Goal: Task Accomplishment & Management: Manage account settings

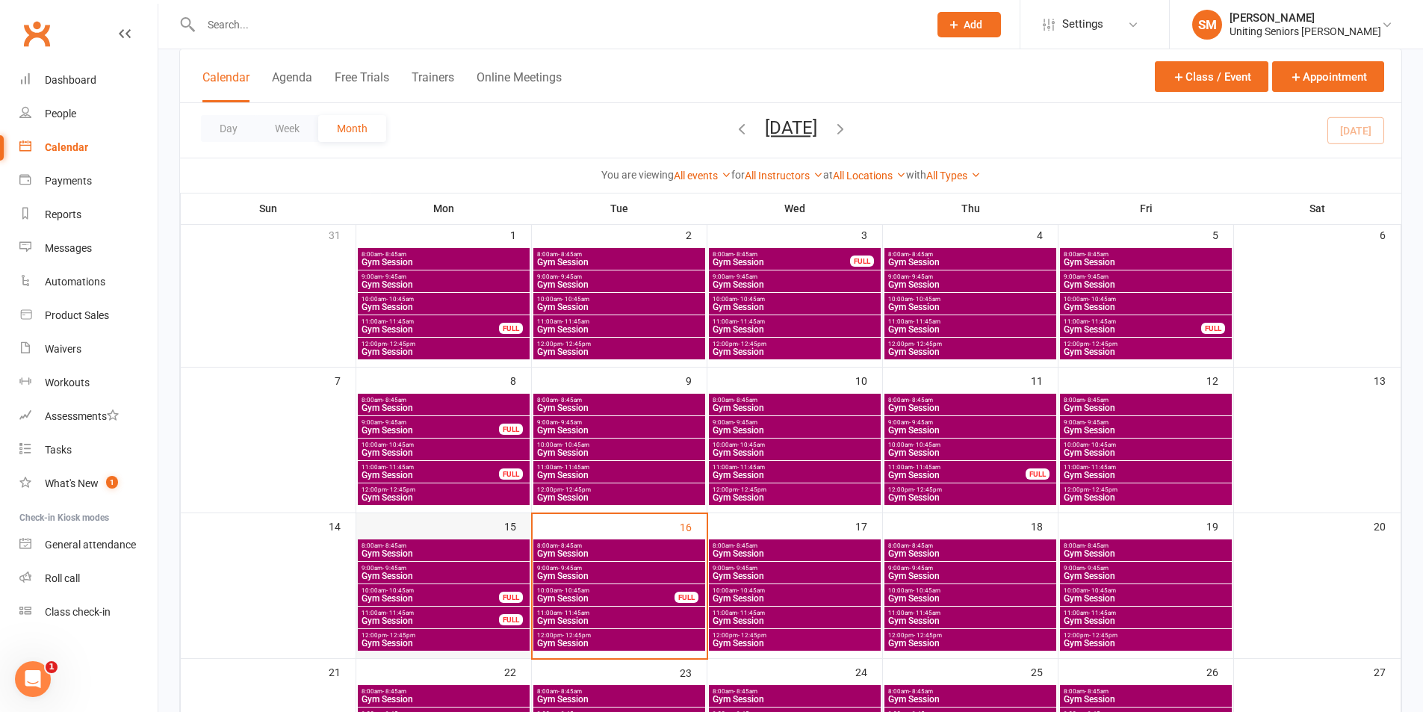
scroll to position [224, 0]
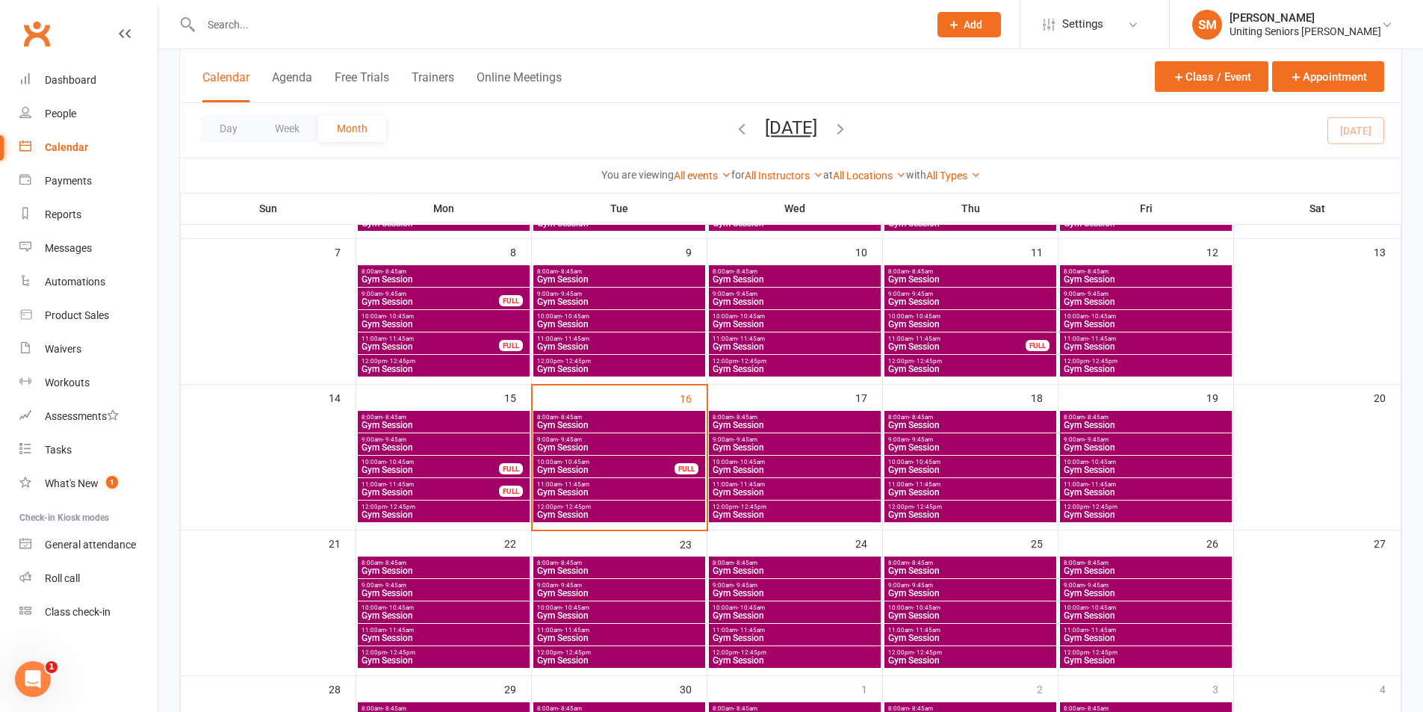
click at [628, 465] on div "10:00am - 10:45am Gym Session FULL" at bounding box center [619, 467] width 172 height 22
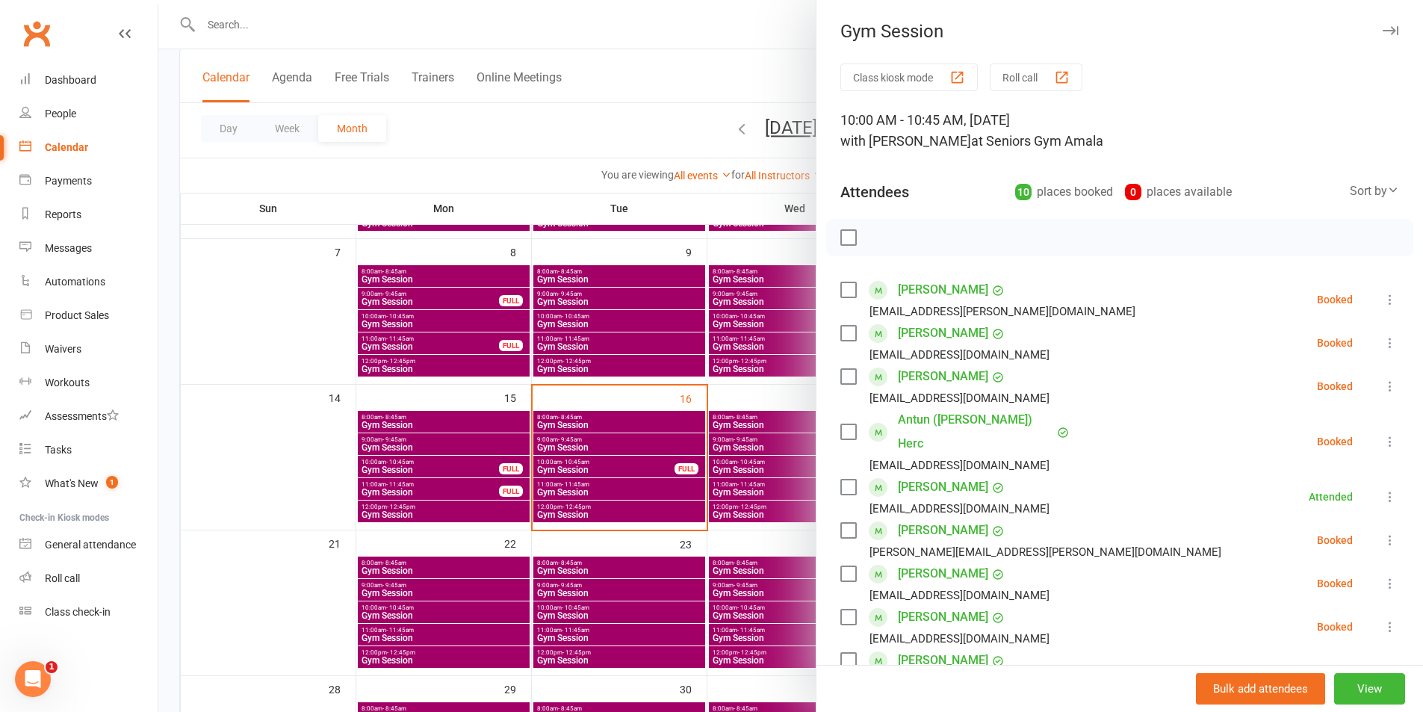
click at [1383, 384] on icon at bounding box center [1390, 386] width 15 height 15
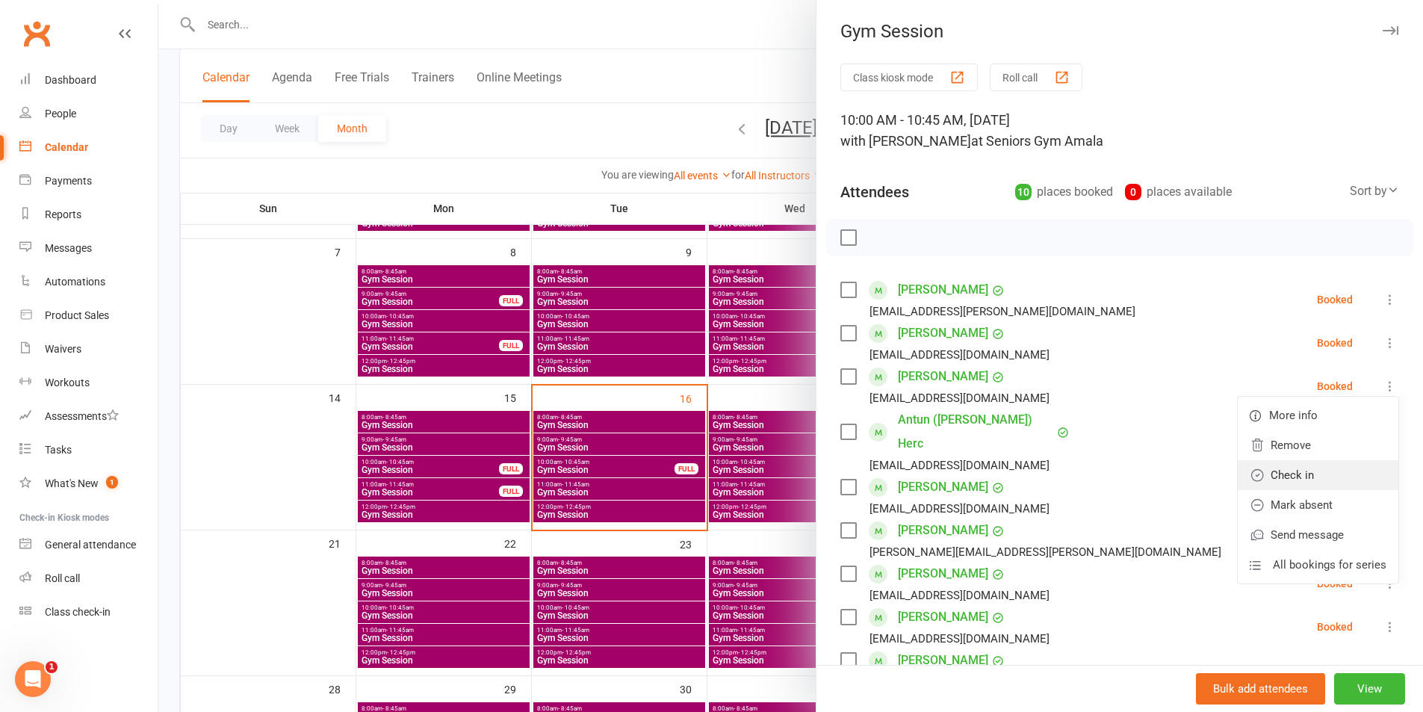
click at [1280, 469] on link "Check in" at bounding box center [1318, 475] width 161 height 30
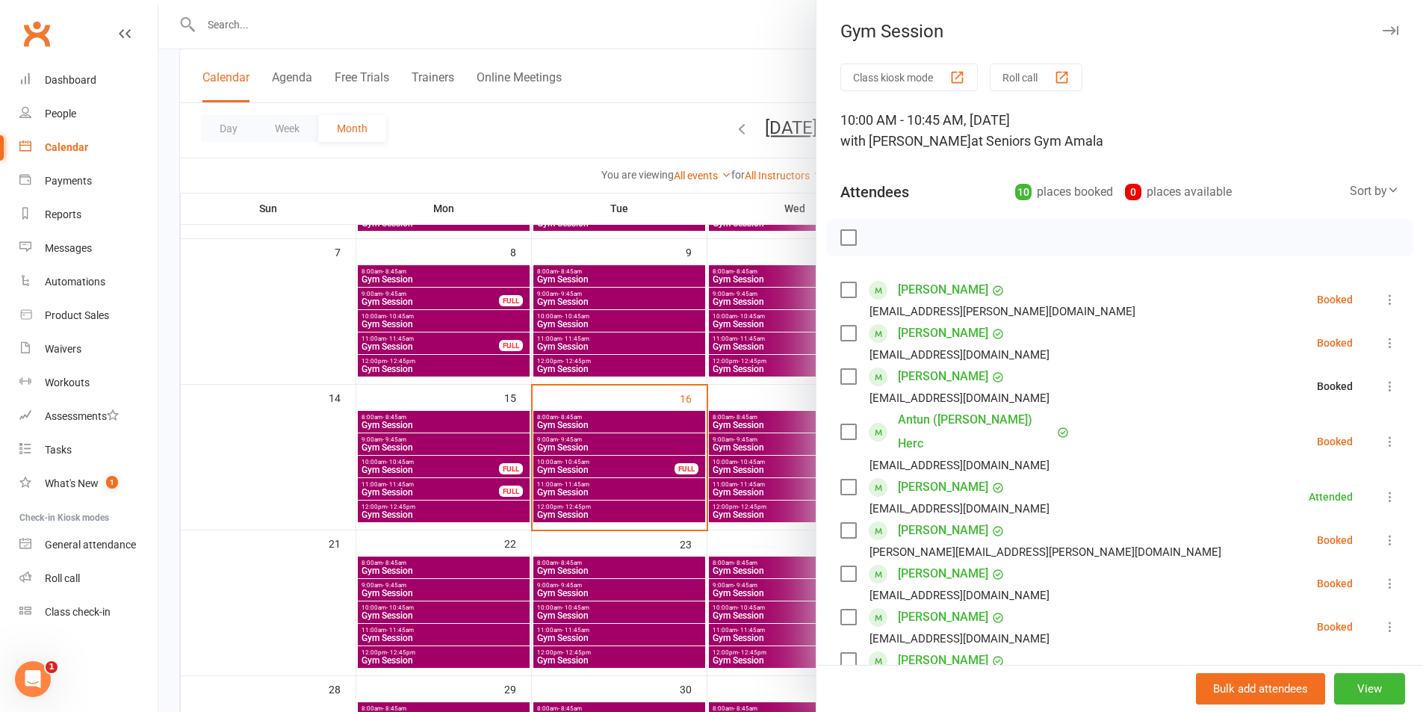
drag, startPoint x: 718, startPoint y: 397, endPoint x: 716, endPoint y: 413, distance: 15.8
click at [720, 404] on div at bounding box center [790, 356] width 1265 height 712
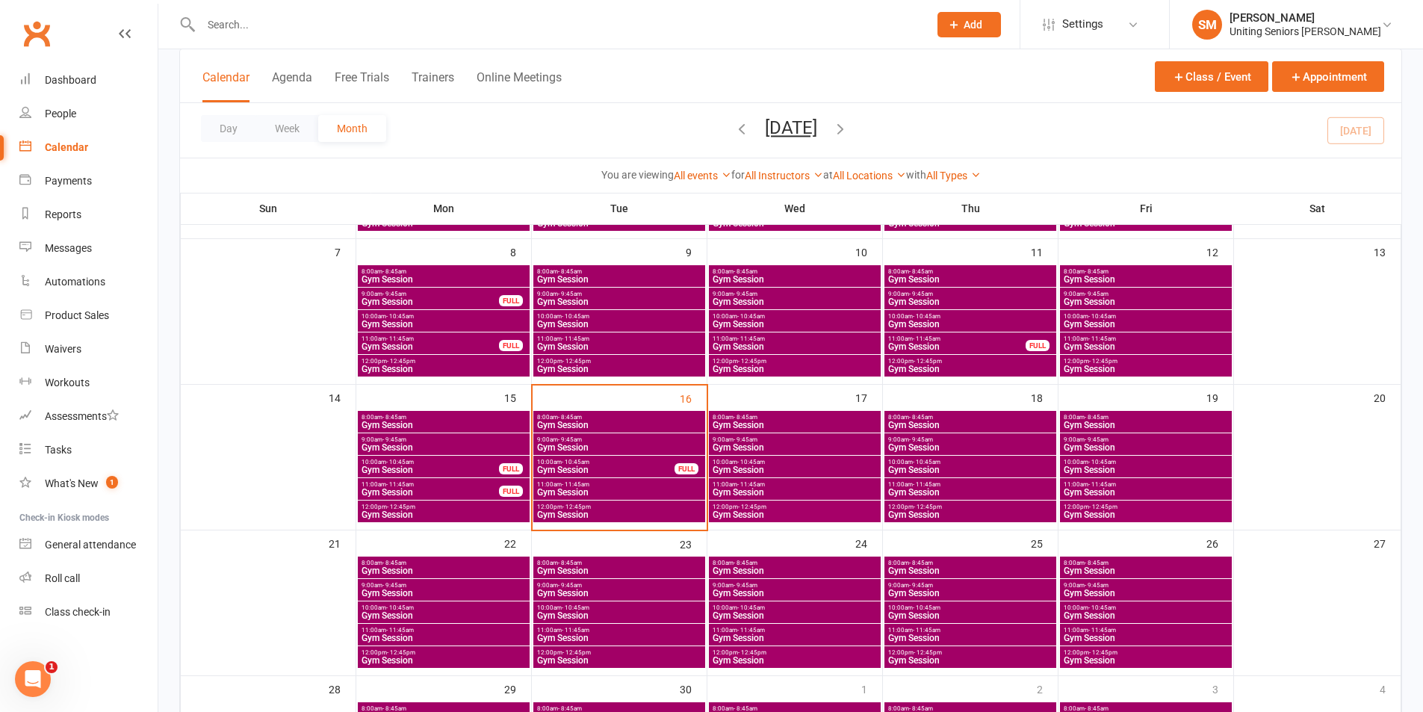
click at [614, 442] on span "9:00am - 9:45am" at bounding box center [619, 439] width 166 height 7
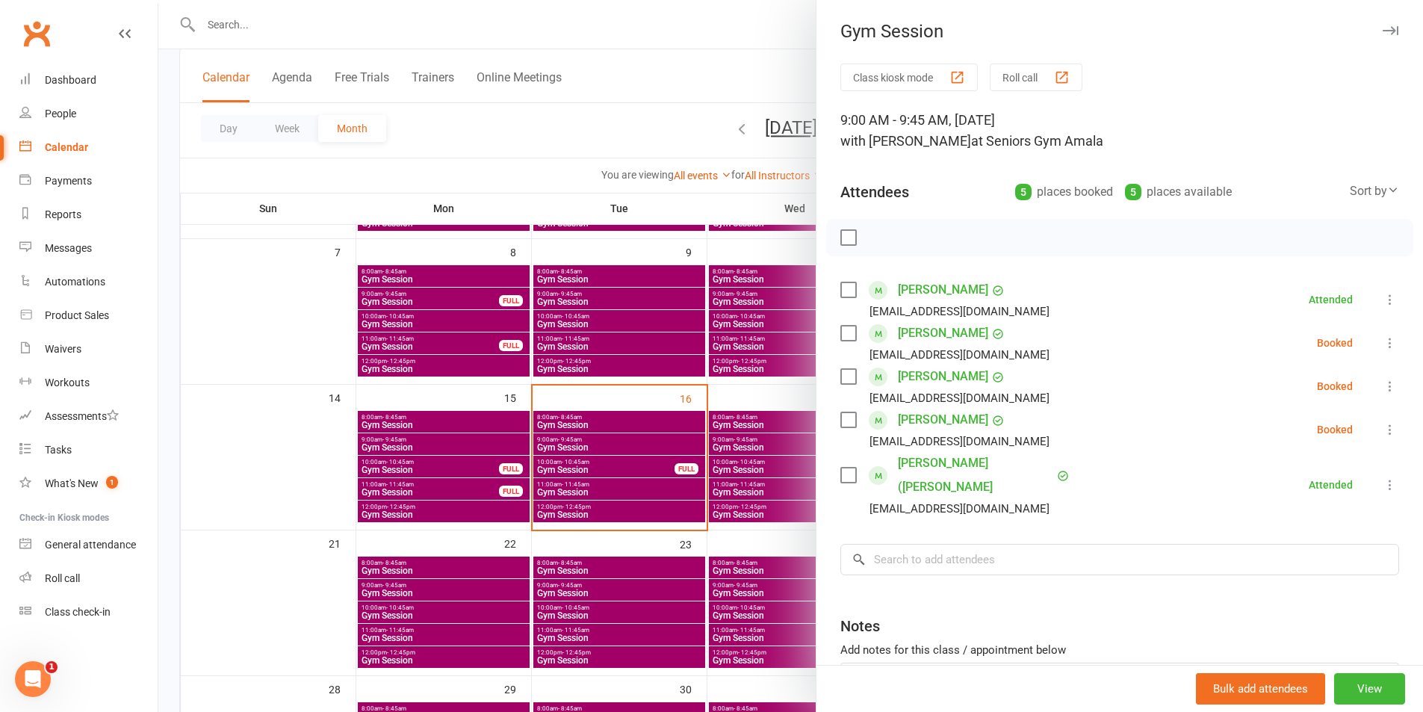
click at [676, 445] on div at bounding box center [790, 356] width 1265 height 712
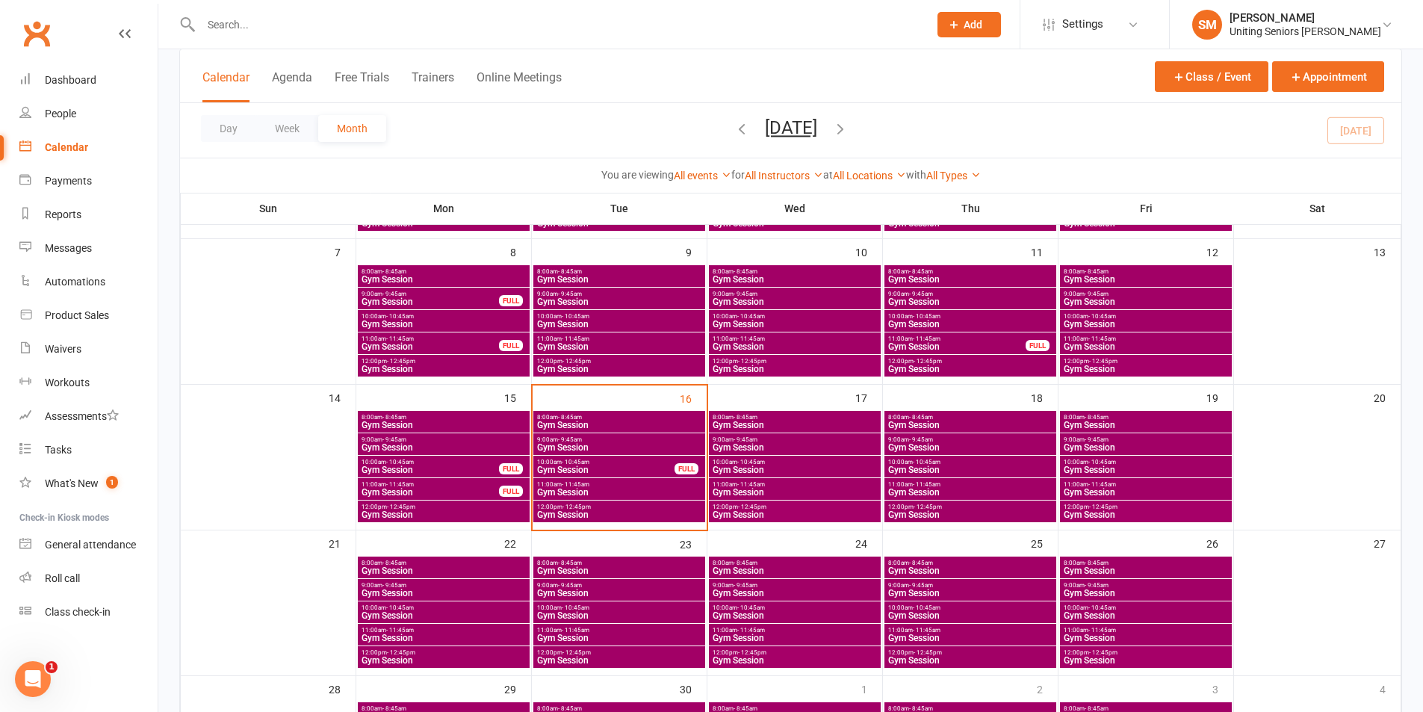
click at [631, 435] on div "9:00am - 9:45am Gym Session" at bounding box center [619, 444] width 172 height 22
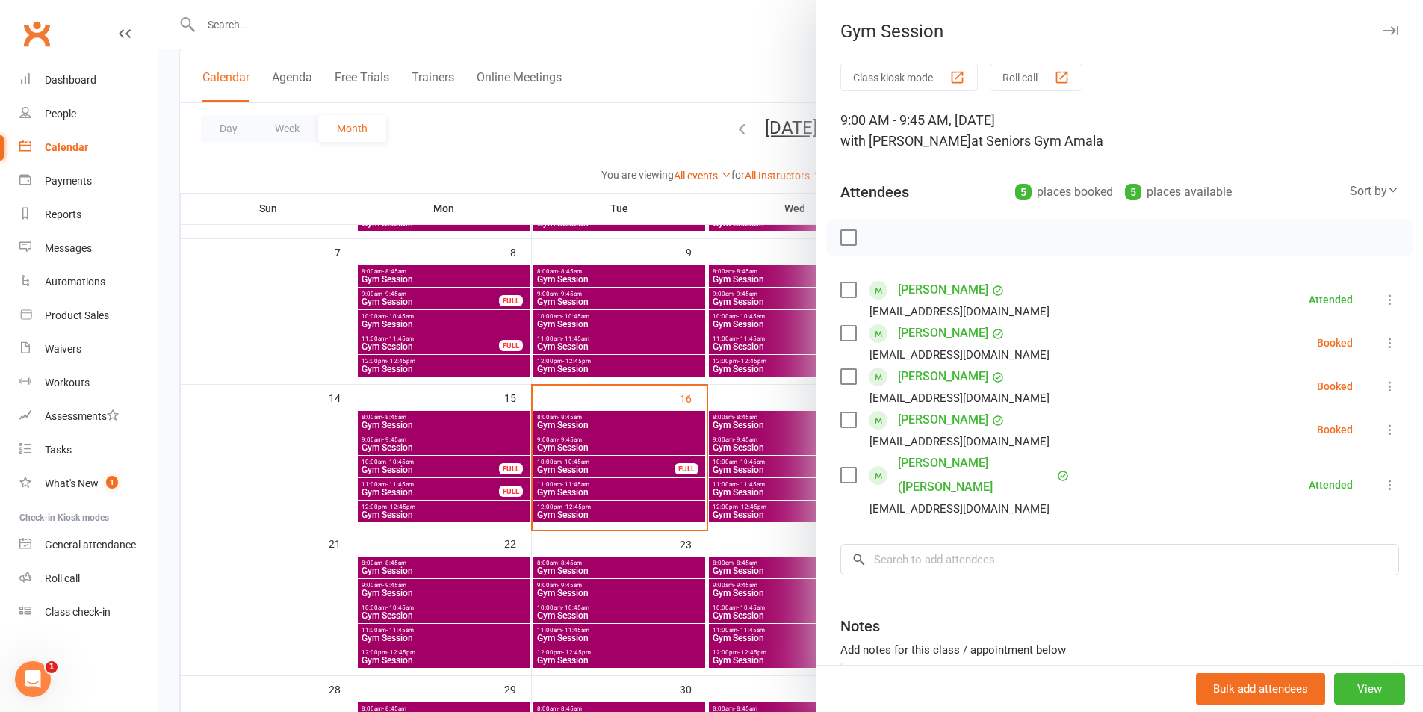
click at [1383, 342] on icon at bounding box center [1390, 342] width 15 height 15
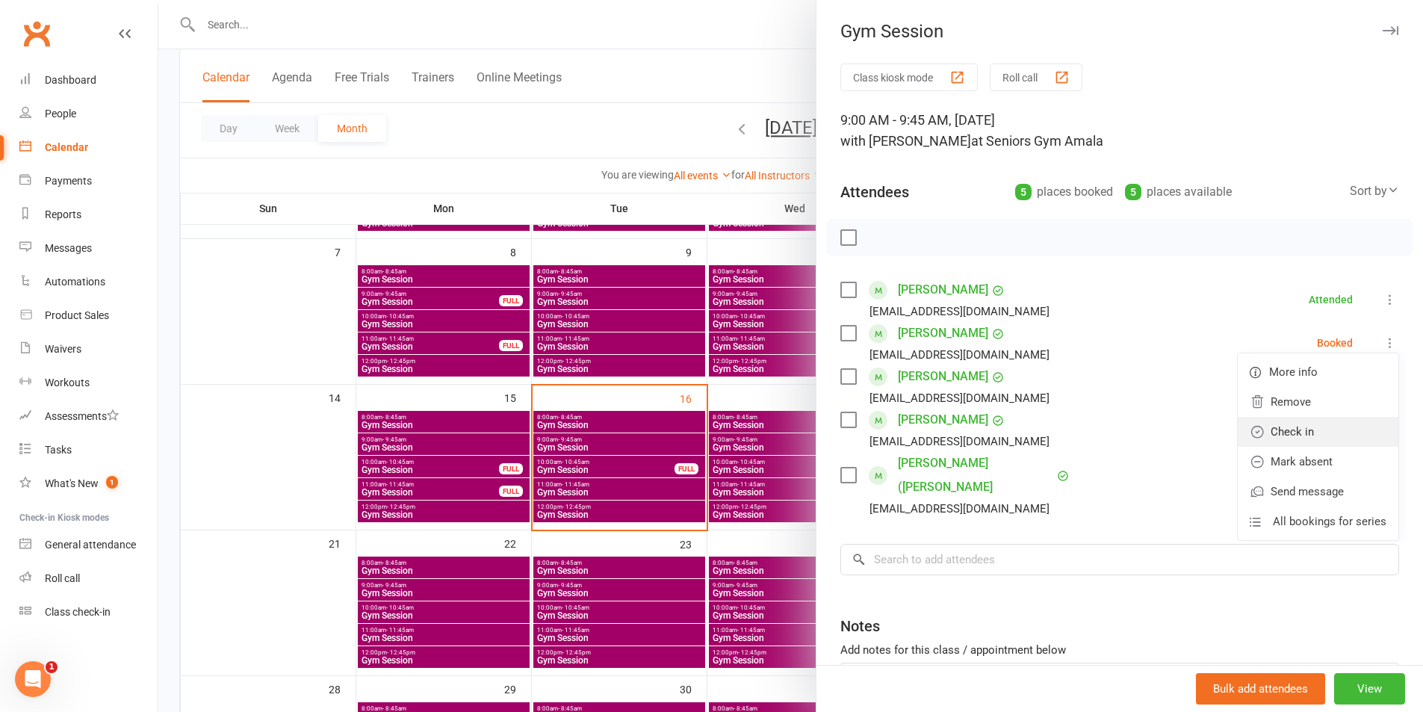
drag, startPoint x: 1317, startPoint y: 431, endPoint x: 1337, endPoint y: 429, distance: 21.0
click at [1317, 432] on link "Check in" at bounding box center [1318, 432] width 161 height 30
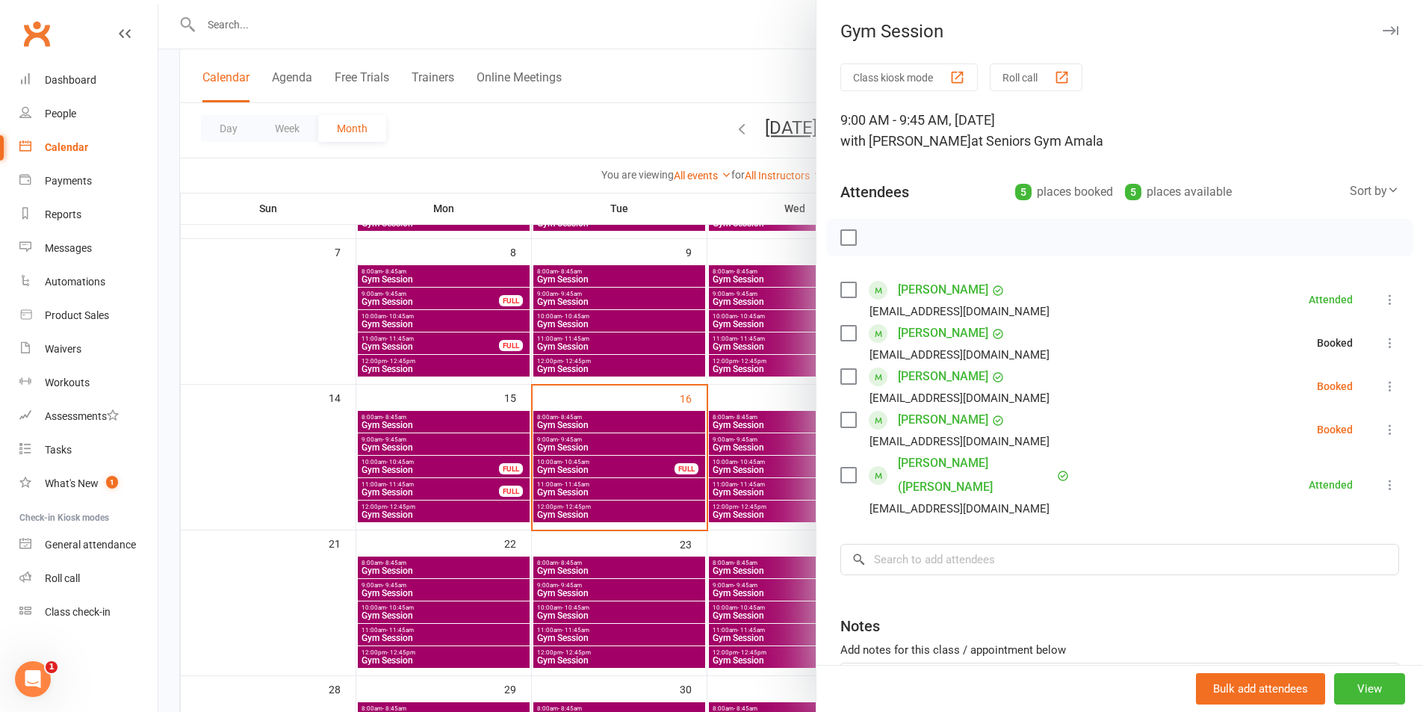
click at [1383, 390] on icon at bounding box center [1390, 386] width 15 height 15
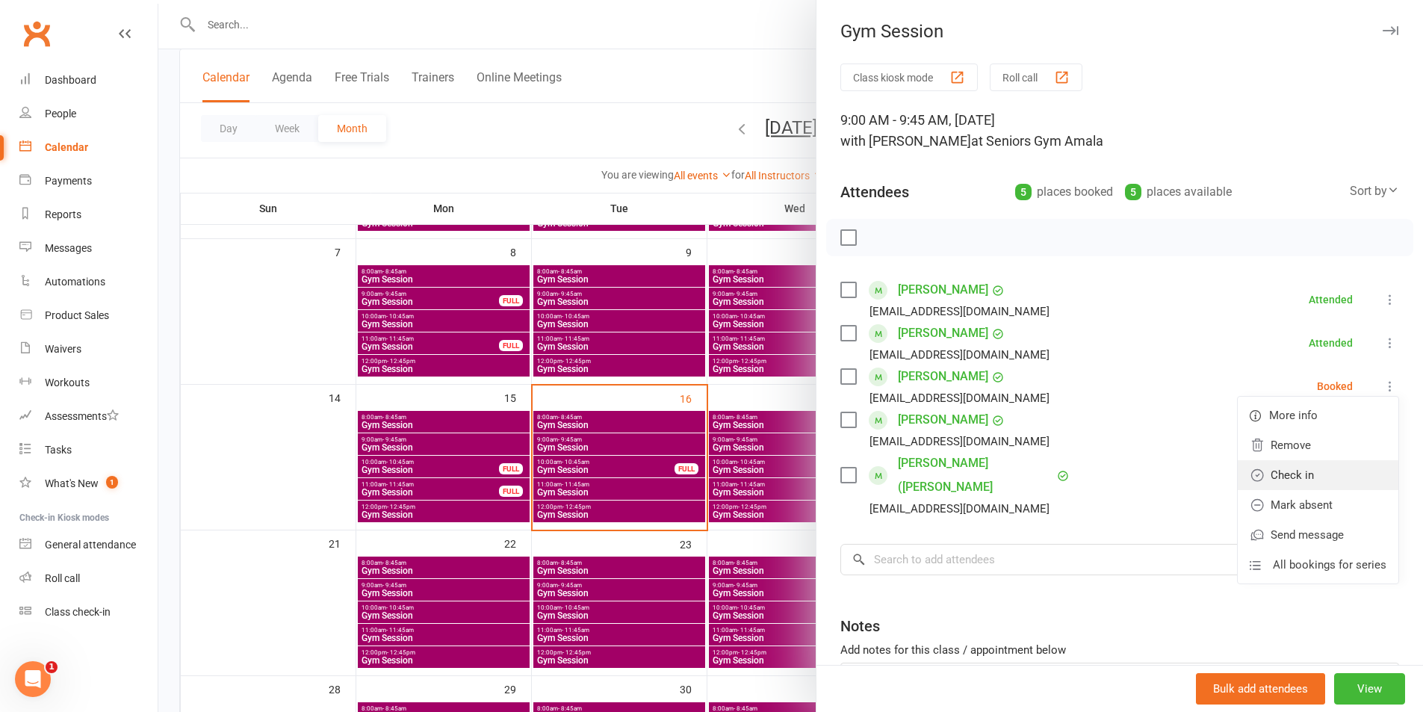
click at [1324, 471] on link "Check in" at bounding box center [1318, 475] width 161 height 30
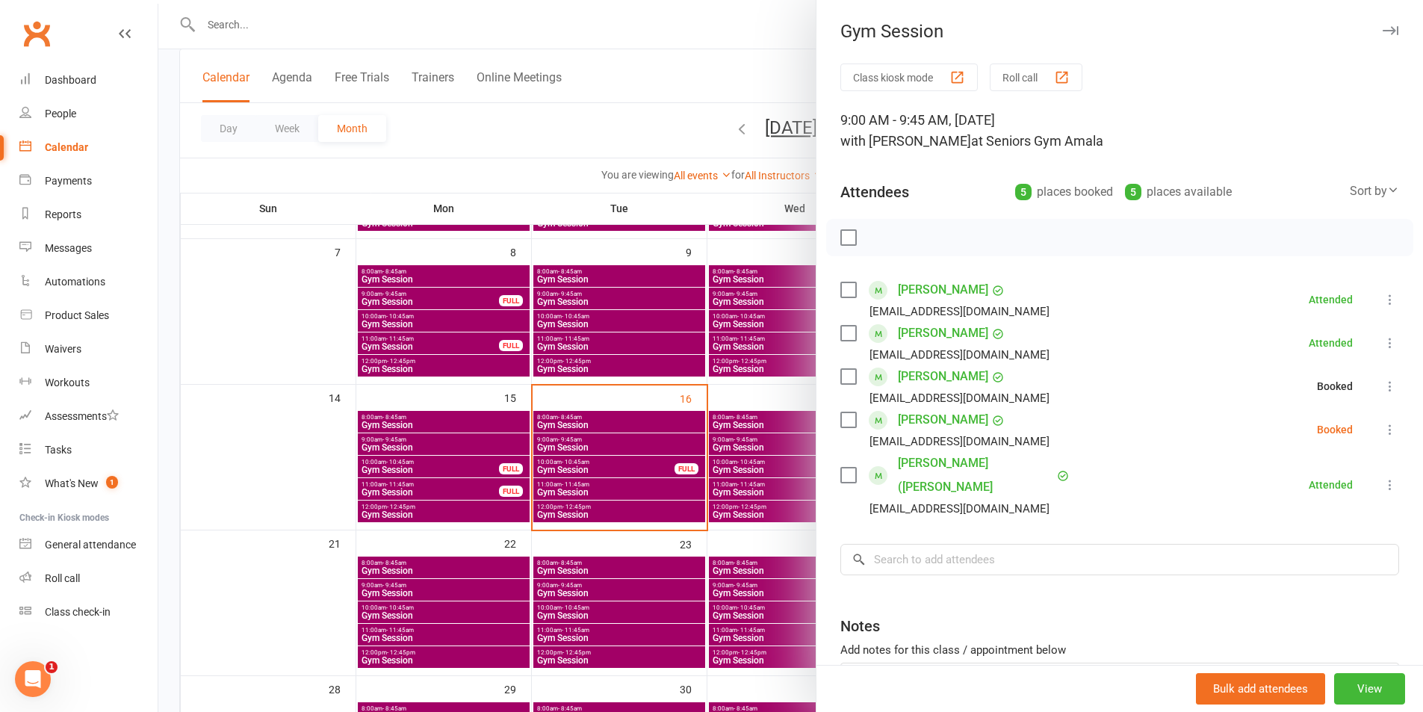
drag, startPoint x: 1357, startPoint y: 435, endPoint x: 1362, endPoint y: 445, distance: 11.7
click at [1358, 435] on li "[PERSON_NAME] [EMAIL_ADDRESS][DOMAIN_NAME] Booked More info Remove Check in Mar…" at bounding box center [1120, 429] width 559 height 43
drag, startPoint x: 1367, startPoint y: 430, endPoint x: 1353, endPoint y: 455, distance: 28.1
click at [1383, 432] on icon at bounding box center [1390, 429] width 15 height 15
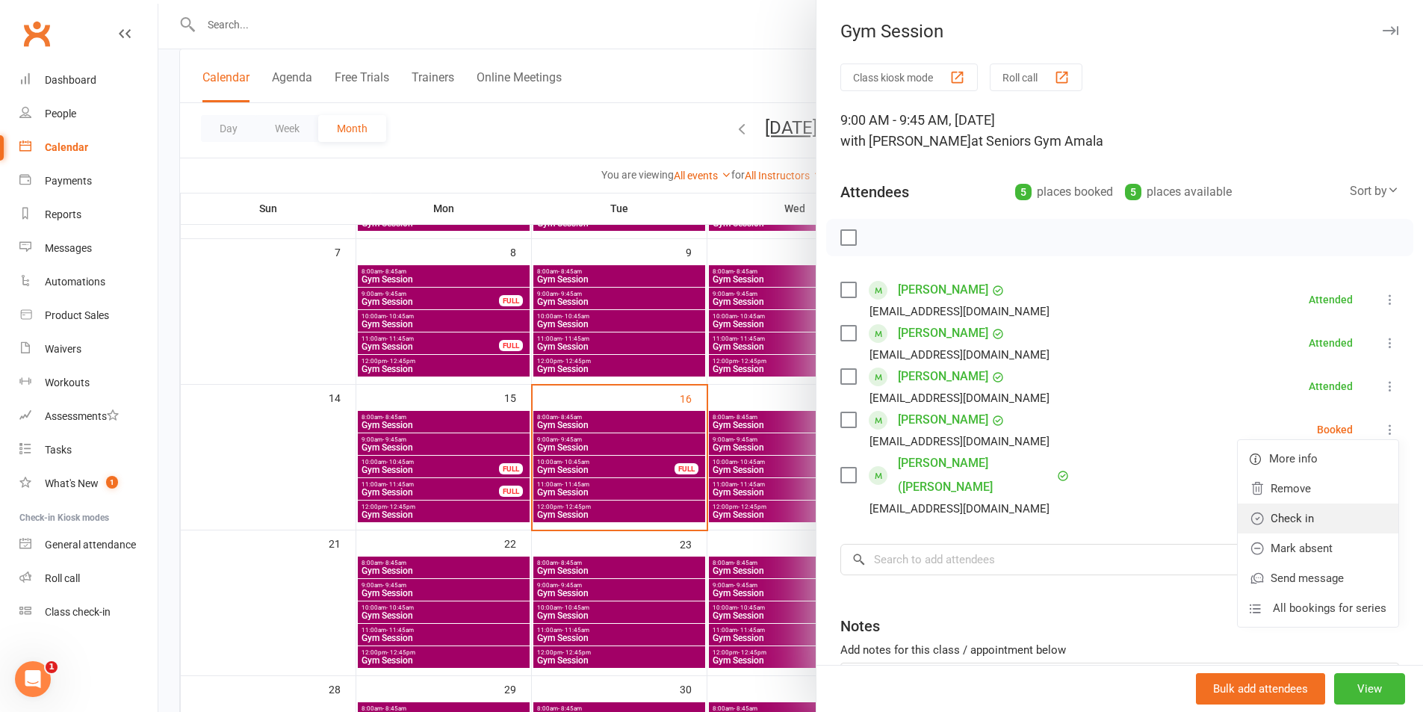
click at [1322, 519] on link "Check in" at bounding box center [1318, 519] width 161 height 30
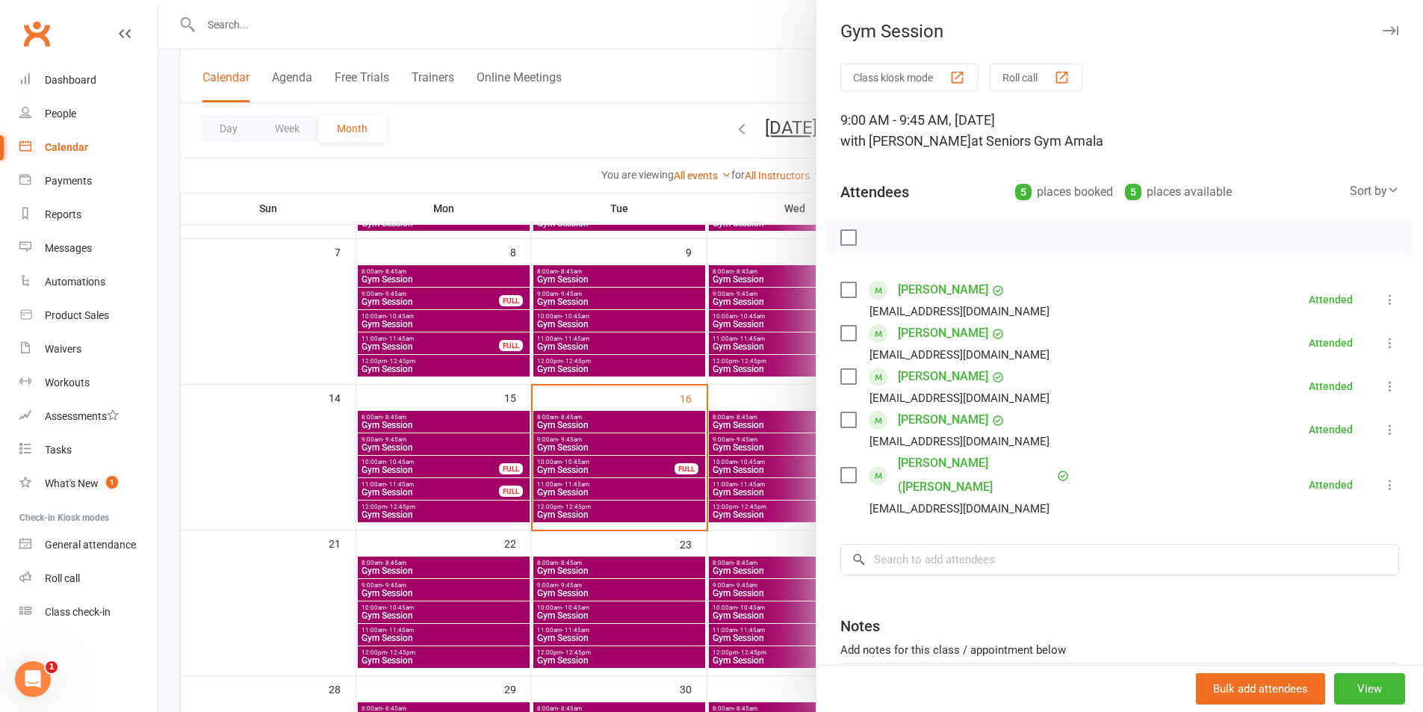
click at [685, 439] on div at bounding box center [790, 356] width 1265 height 712
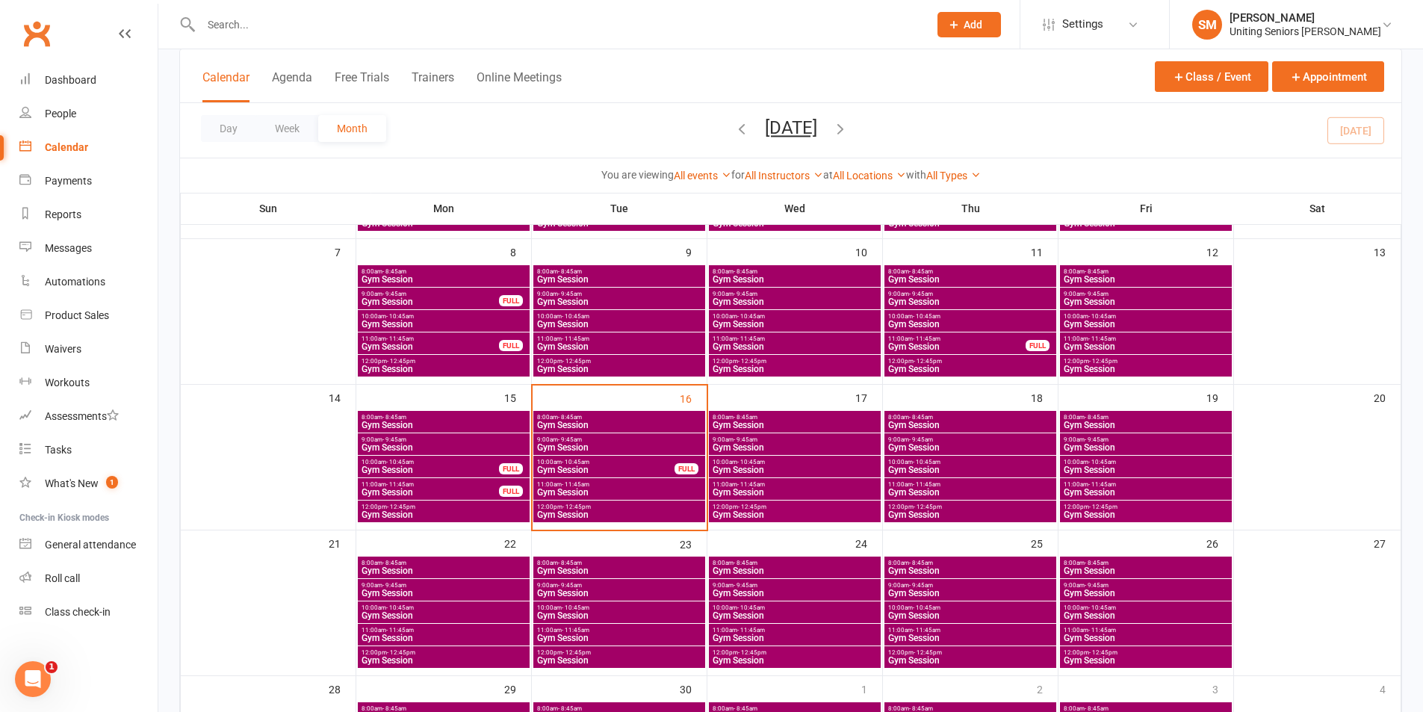
click at [646, 440] on span "9:00am - 9:45am" at bounding box center [619, 439] width 166 height 7
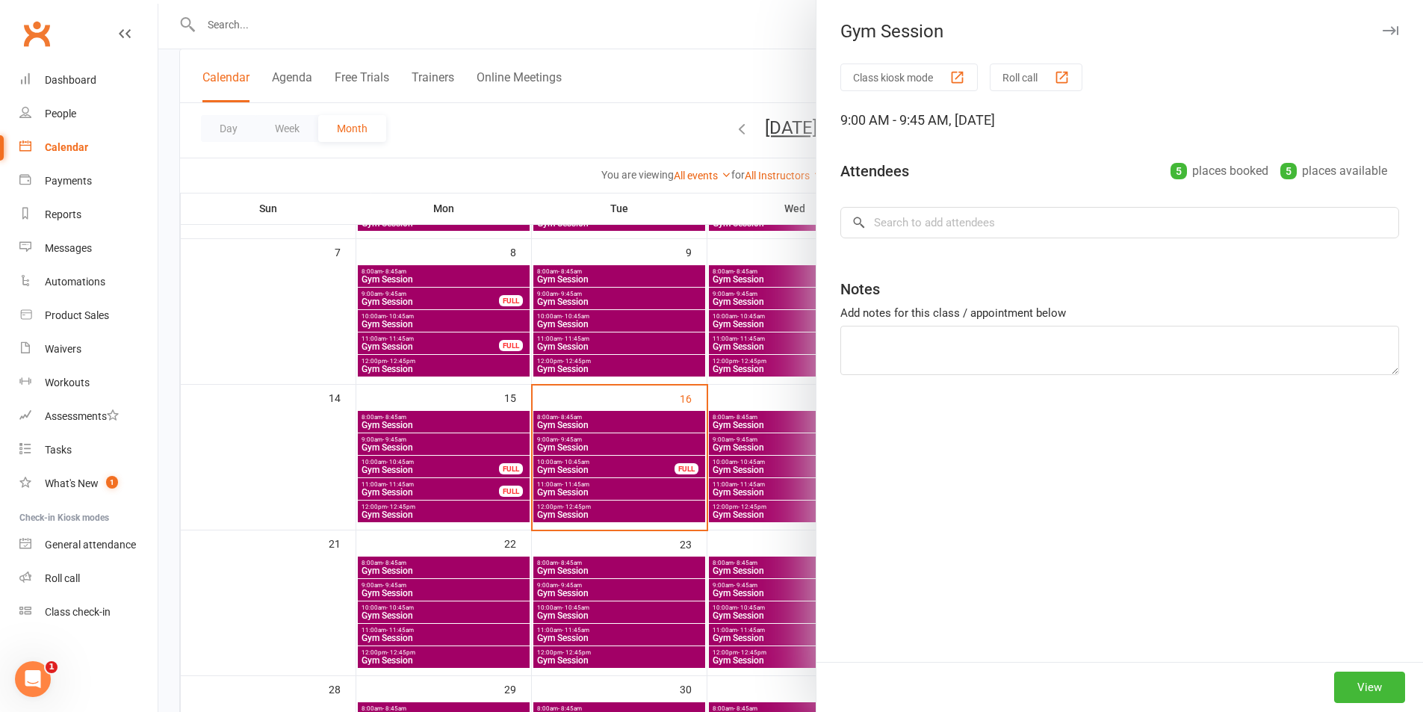
drag, startPoint x: 659, startPoint y: 468, endPoint x: 643, endPoint y: 469, distance: 16.5
click at [654, 468] on div at bounding box center [790, 356] width 1265 height 712
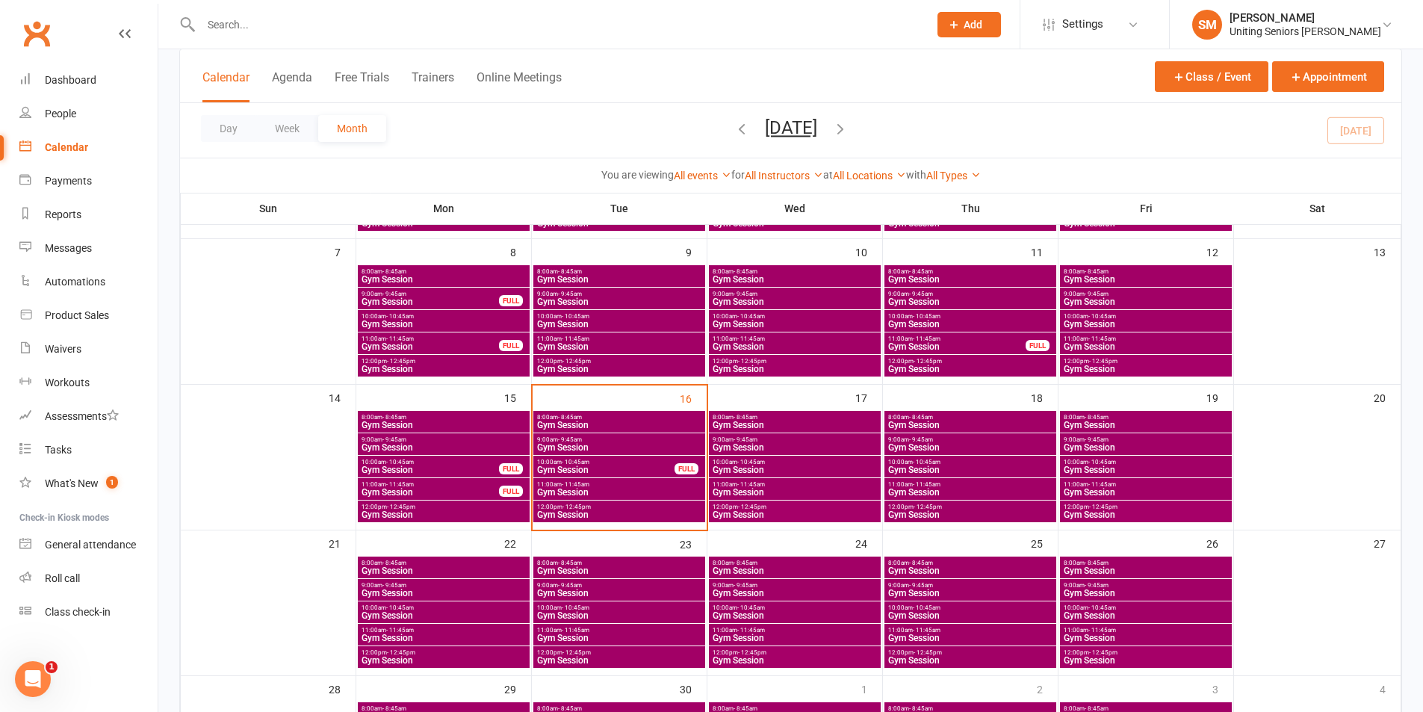
click at [637, 463] on span "10:00am - 10:45am" at bounding box center [605, 462] width 139 height 7
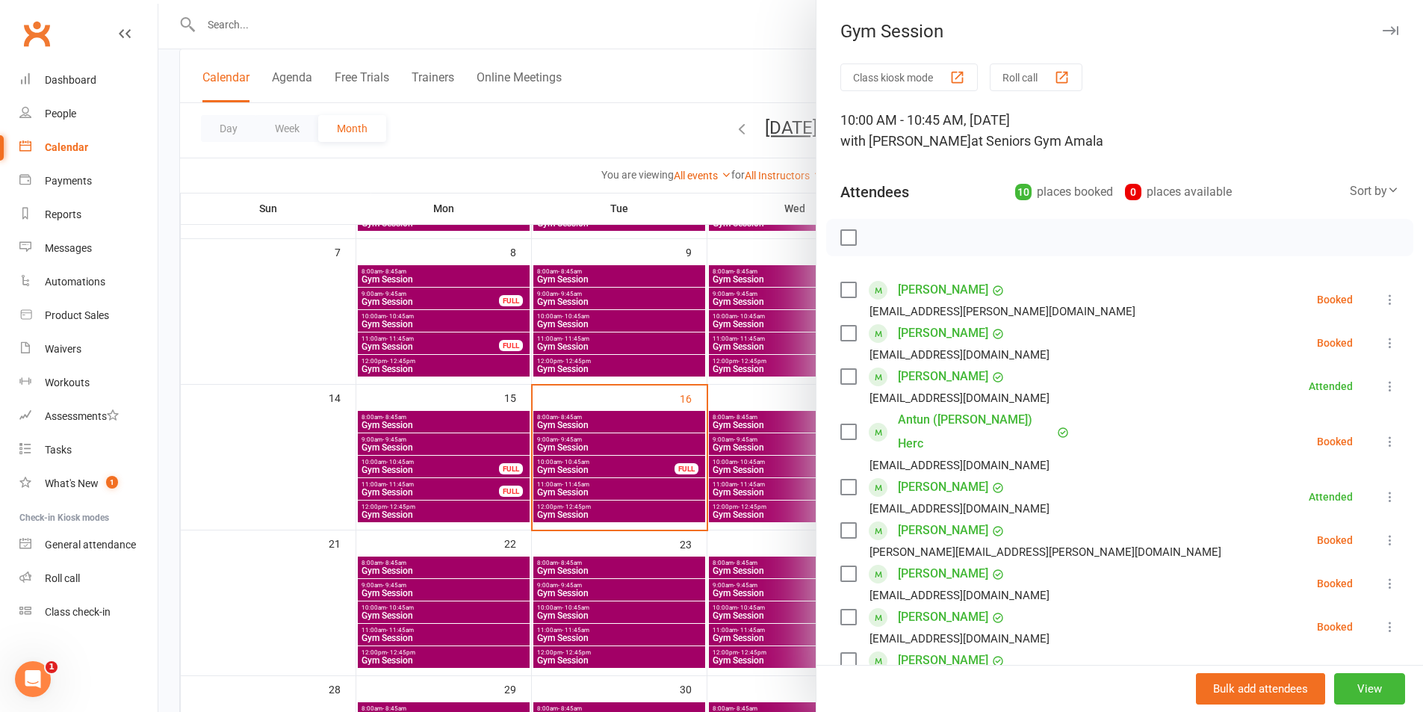
scroll to position [149, 0]
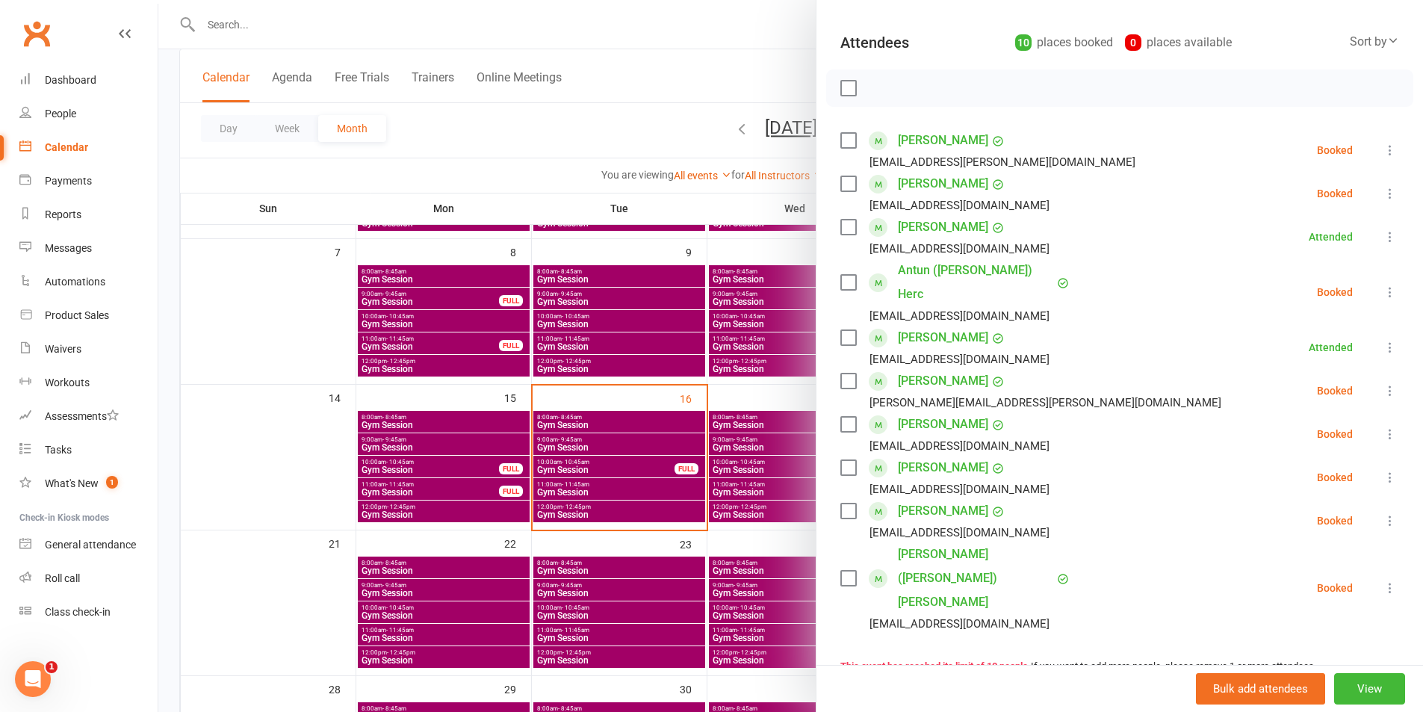
drag, startPoint x: 1368, startPoint y: 451, endPoint x: 1308, endPoint y: 504, distance: 81.0
click at [1383, 470] on icon at bounding box center [1390, 477] width 15 height 15
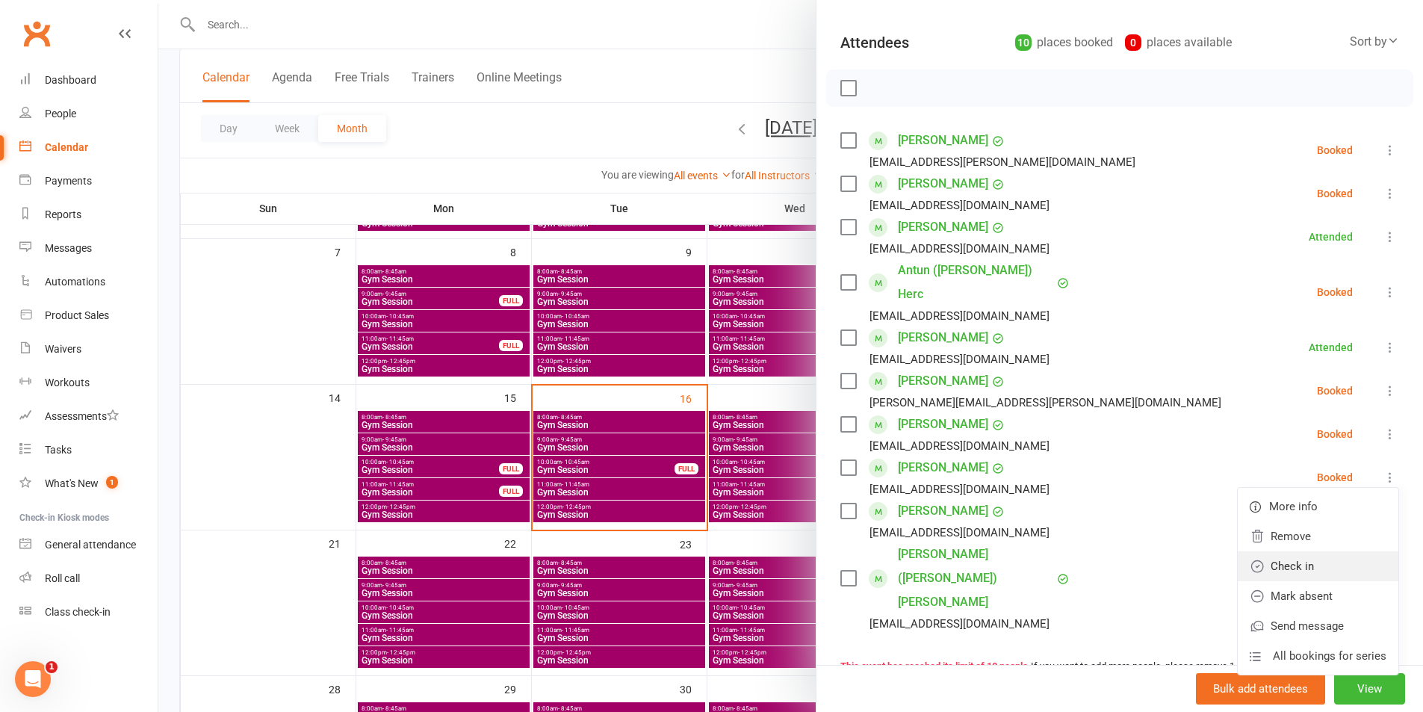
click at [1292, 551] on link "Check in" at bounding box center [1318, 566] width 161 height 30
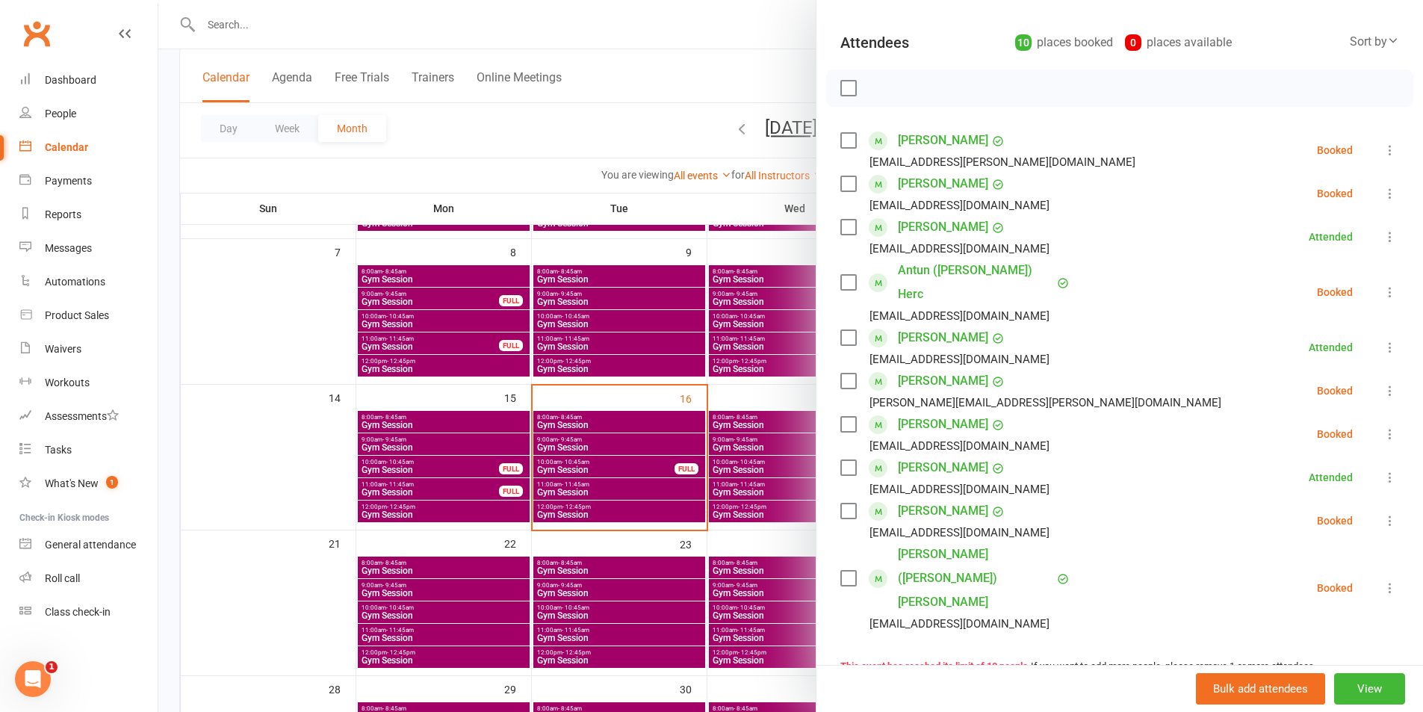
drag, startPoint x: 1373, startPoint y: 151, endPoint x: 1370, endPoint y: 160, distance: 9.5
click at [1383, 156] on icon at bounding box center [1390, 150] width 15 height 15
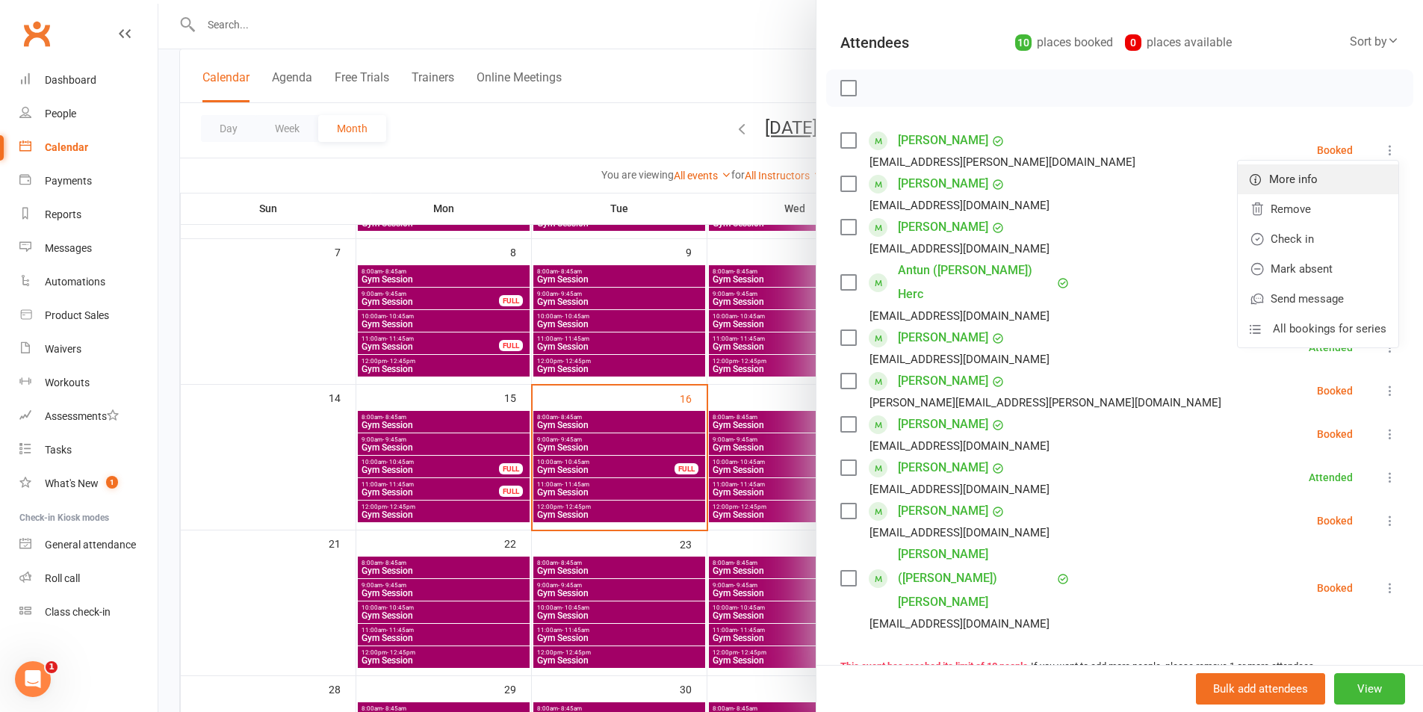
click at [1266, 190] on link "More info" at bounding box center [1318, 179] width 161 height 30
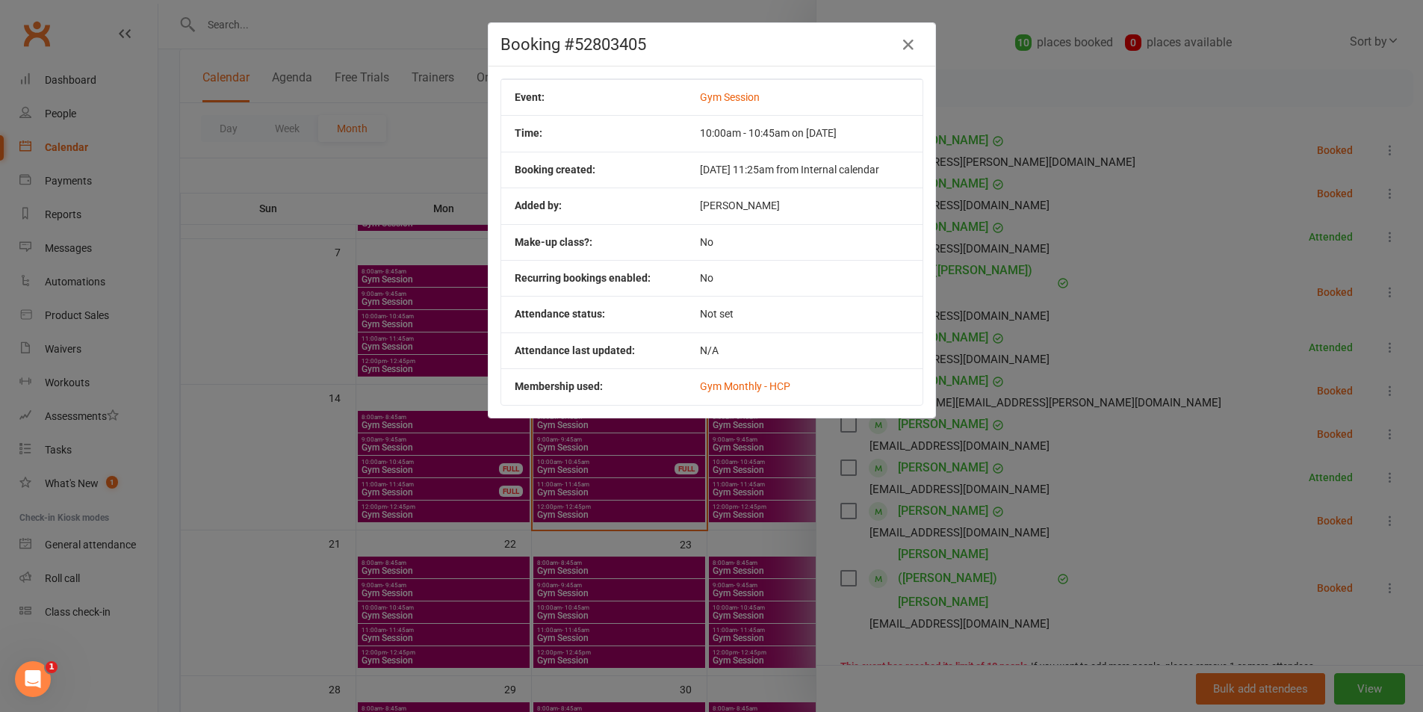
click at [1090, 267] on div "Booking #52803405 Event: Gym Session Time: 10:00am - 10:45am on [DATE] Booking …" at bounding box center [711, 356] width 1423 height 712
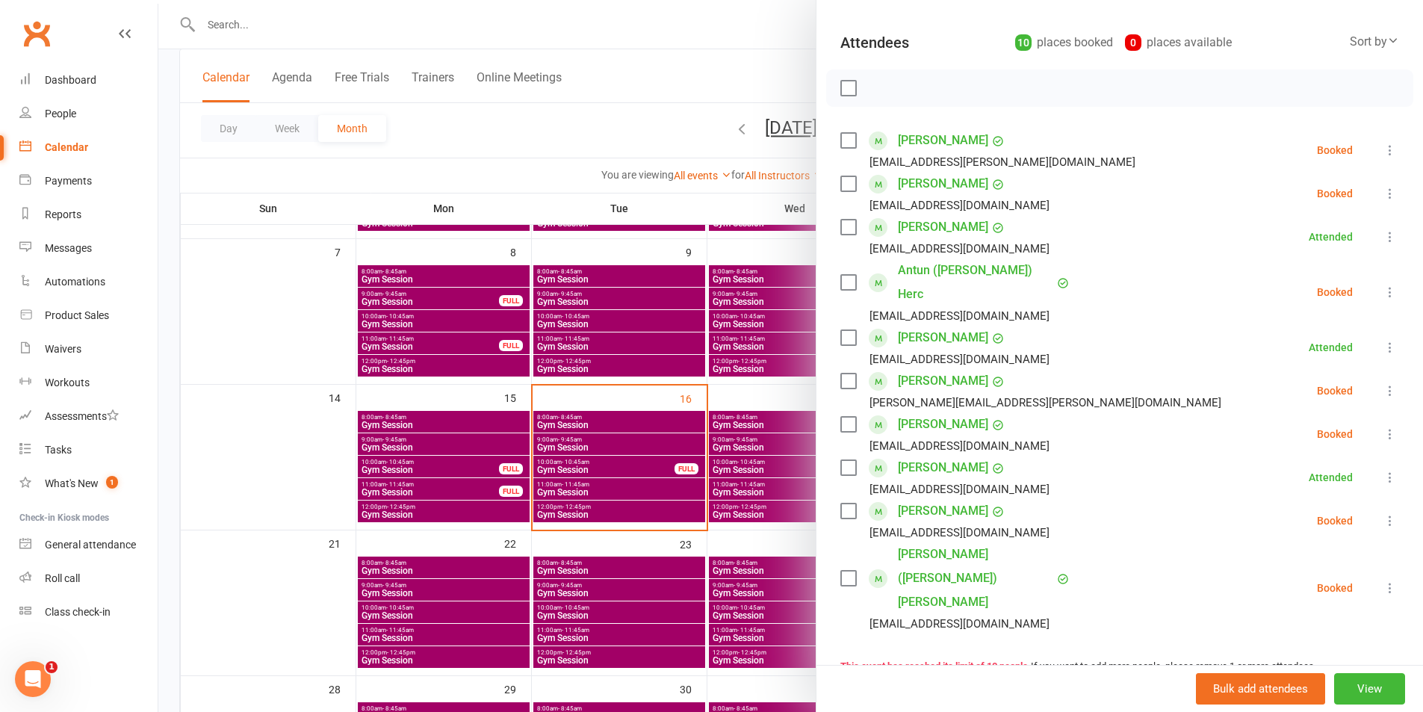
drag, startPoint x: 1373, startPoint y: 152, endPoint x: 1339, endPoint y: 187, distance: 49.1
click at [1383, 153] on icon at bounding box center [1390, 150] width 15 height 15
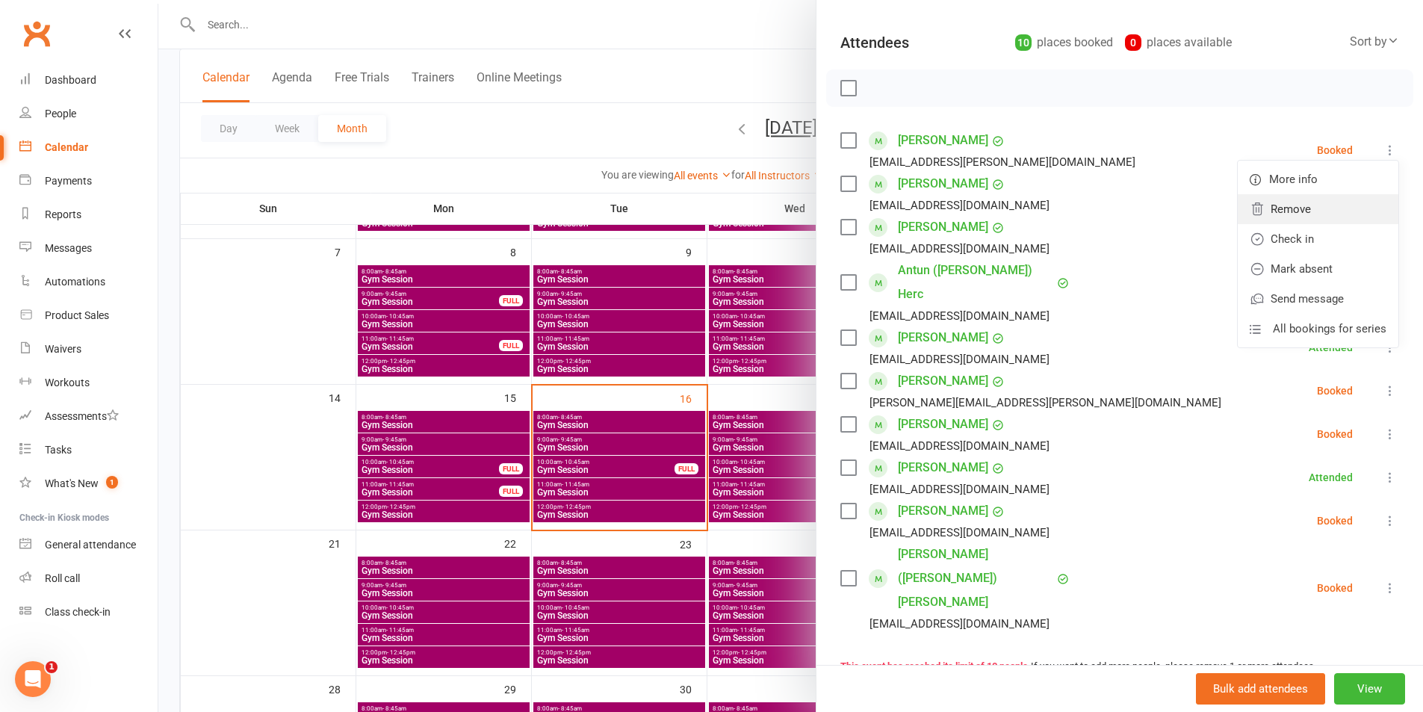
click at [1287, 208] on link "Remove" at bounding box center [1318, 209] width 161 height 30
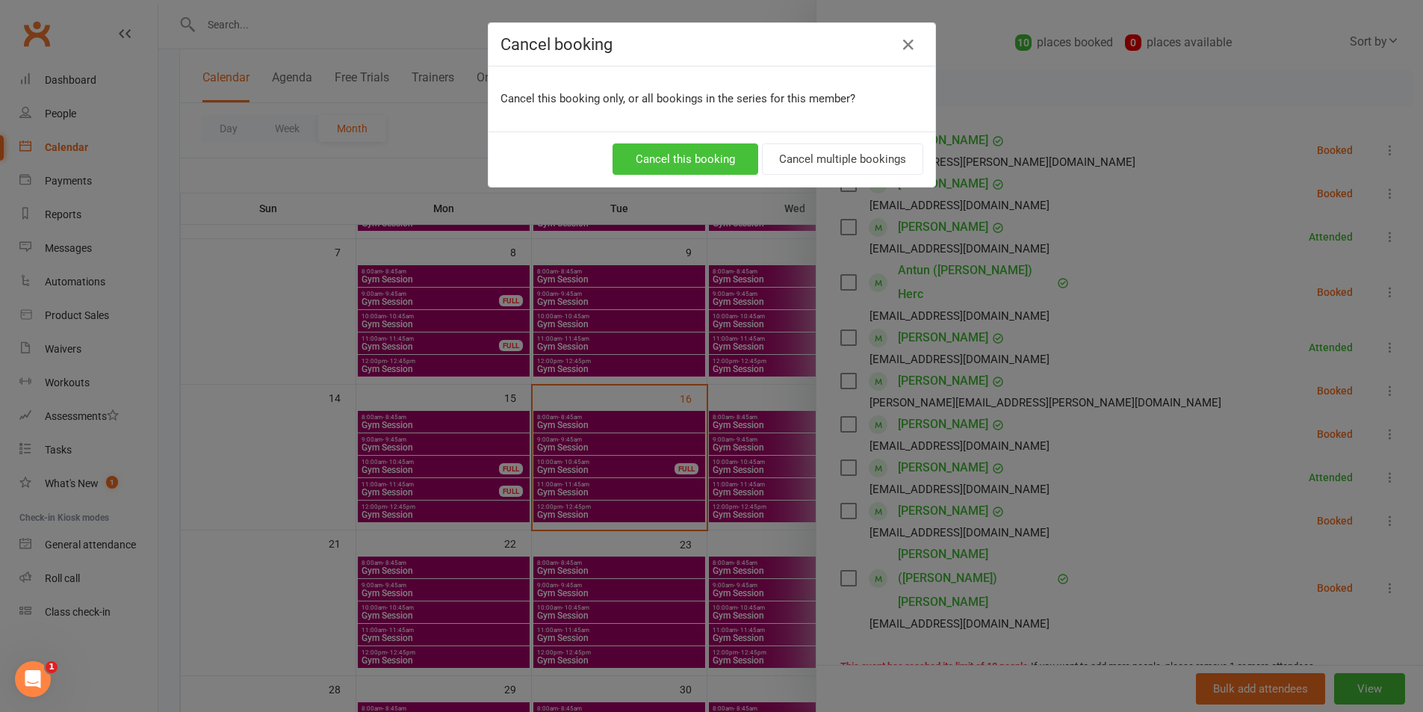
click at [653, 160] on button "Cancel this booking" at bounding box center [686, 158] width 146 height 31
